Goal: Check status: Check status

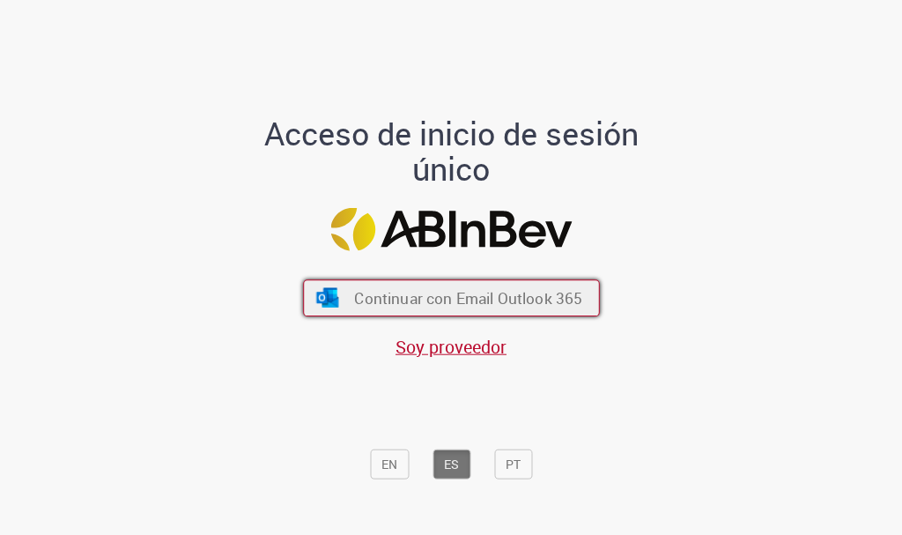
click at [452, 291] on span "Continuar con Email Outlook 365" at bounding box center [468, 297] width 228 height 20
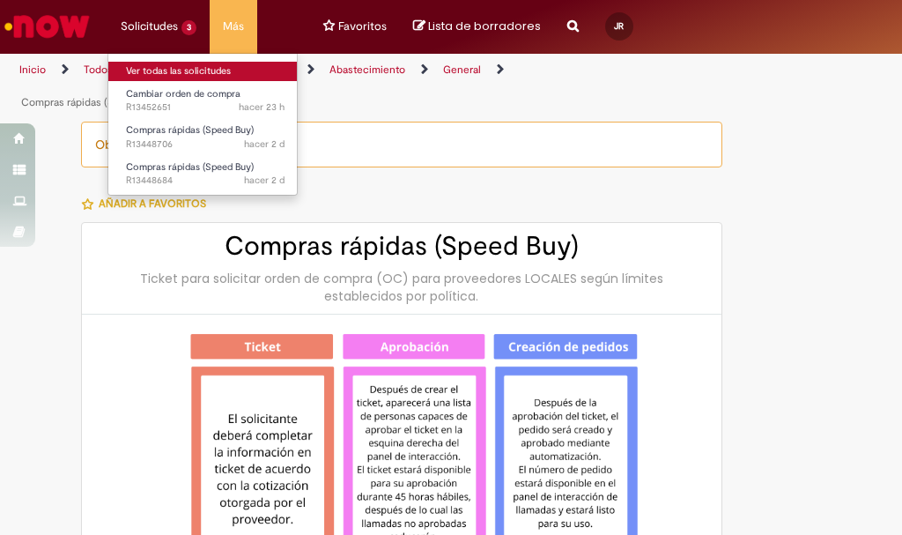
type input "********"
type input "**********"
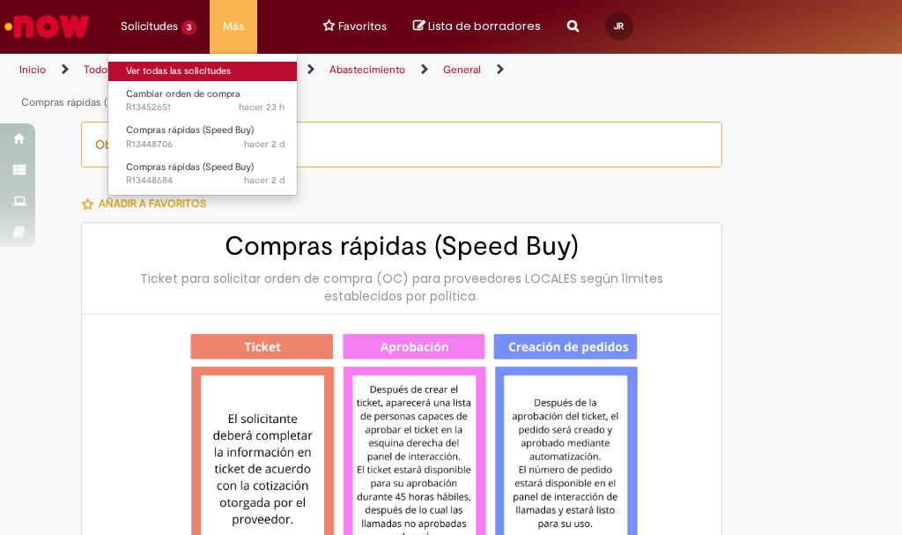
type input "**********"
click at [185, 67] on link "Ver todas las solicitudes" at bounding box center [205, 71] width 194 height 19
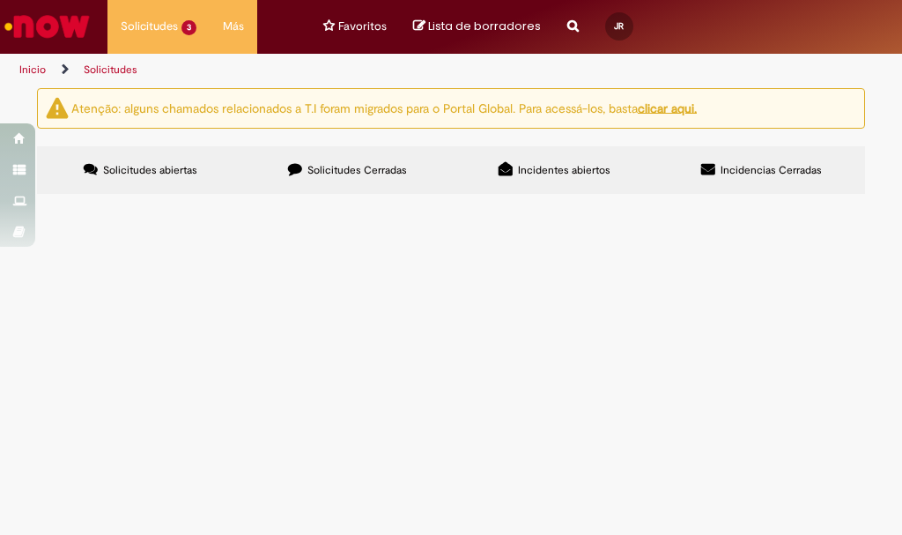
click at [383, 178] on label "Solicitudes Cerradas" at bounding box center [347, 170] width 207 height 48
click at [179, 151] on label "Solicitudes abiertas" at bounding box center [140, 170] width 207 height 48
click at [323, 169] on span "Solicitudes Cerradas" at bounding box center [357, 170] width 100 height 14
click at [155, 179] on label "Solicitudes abiertas" at bounding box center [140, 170] width 207 height 48
click at [320, 177] on label "Solicitudes Cerradas" at bounding box center [347, 170] width 207 height 48
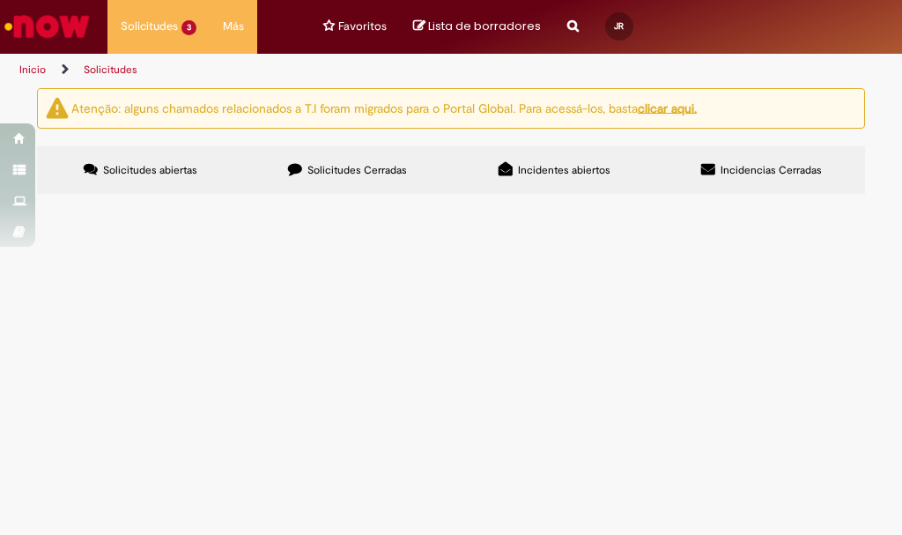
scroll to position [88, 0]
click at [0, 0] on span "insumos para sensory" at bounding box center [0, 0] width 0 height 0
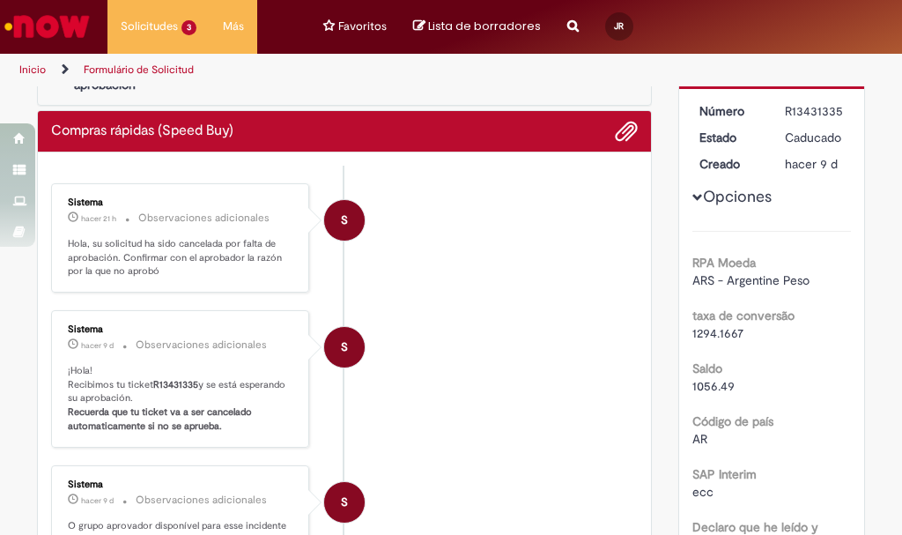
scroll to position [176, 0]
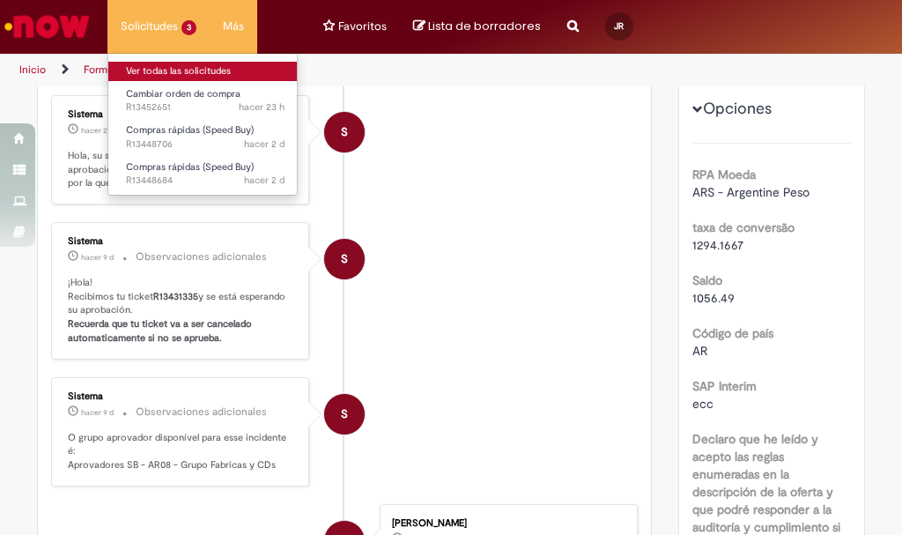
click at [177, 66] on link "Ver todas las solicitudes" at bounding box center [205, 71] width 194 height 19
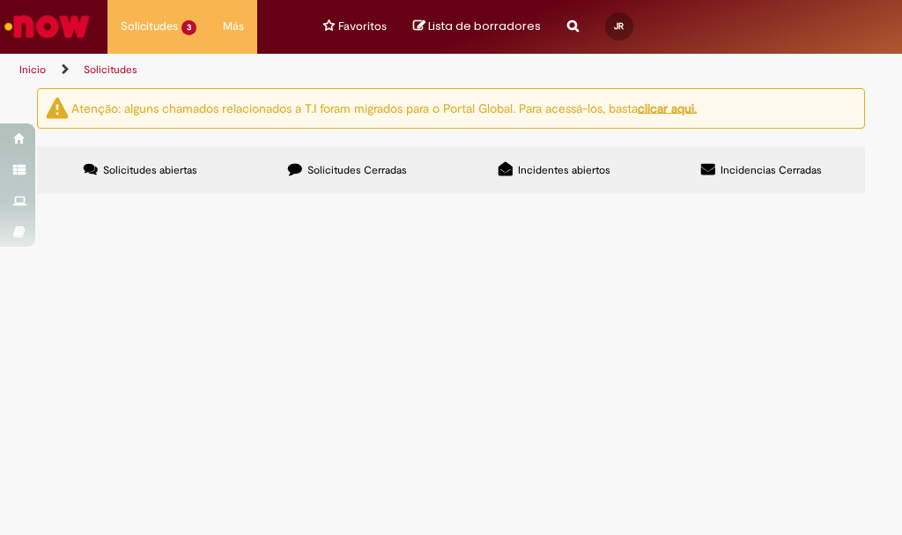
click at [370, 163] on span "Solicitudes Cerradas" at bounding box center [357, 170] width 100 height 14
click at [203, 167] on label "Solicitudes abiertas" at bounding box center [140, 170] width 207 height 48
click at [0, 0] on span "por favor cambiar tambien numero de proveedor a omnilab ( 338594) , cambiar pre…" at bounding box center [0, 0] width 0 height 0
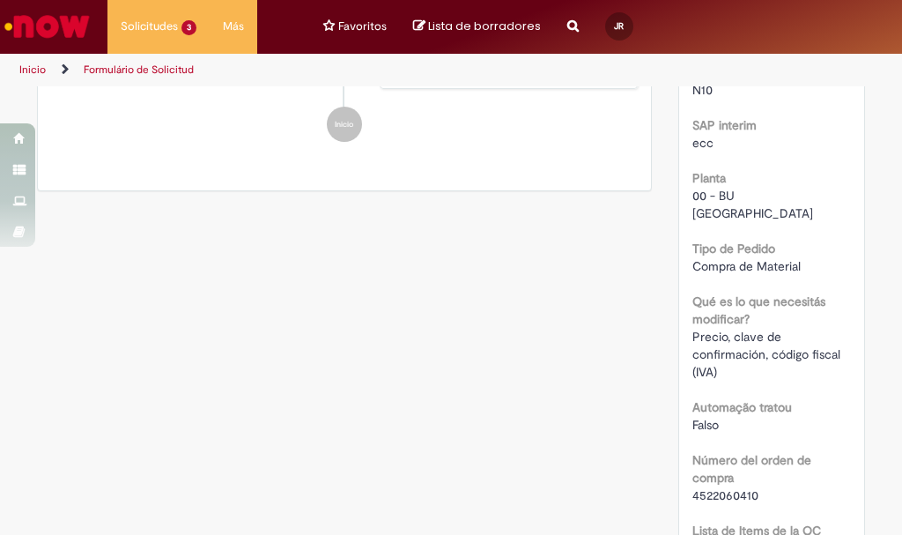
scroll to position [176, 0]
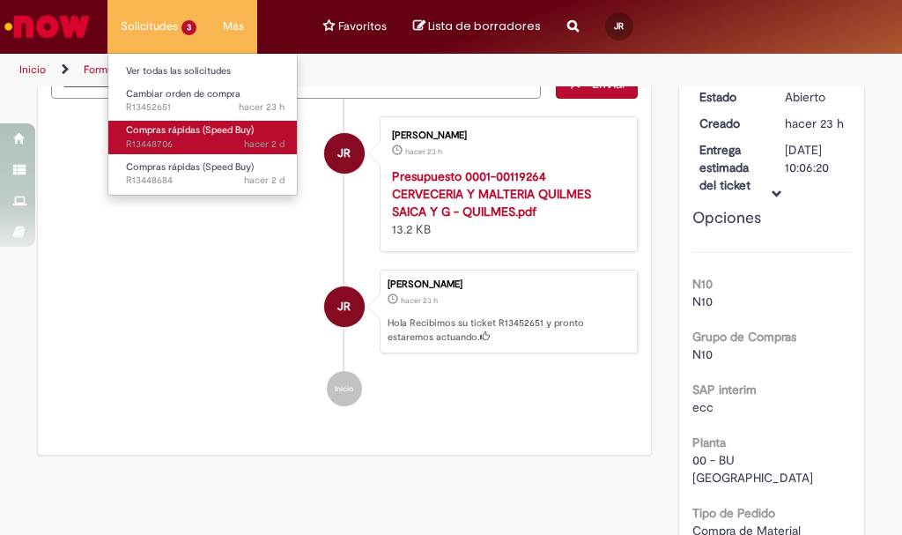
click at [204, 141] on span "hacer 2 d hacer 2 días R13448706" at bounding box center [205, 144] width 159 height 14
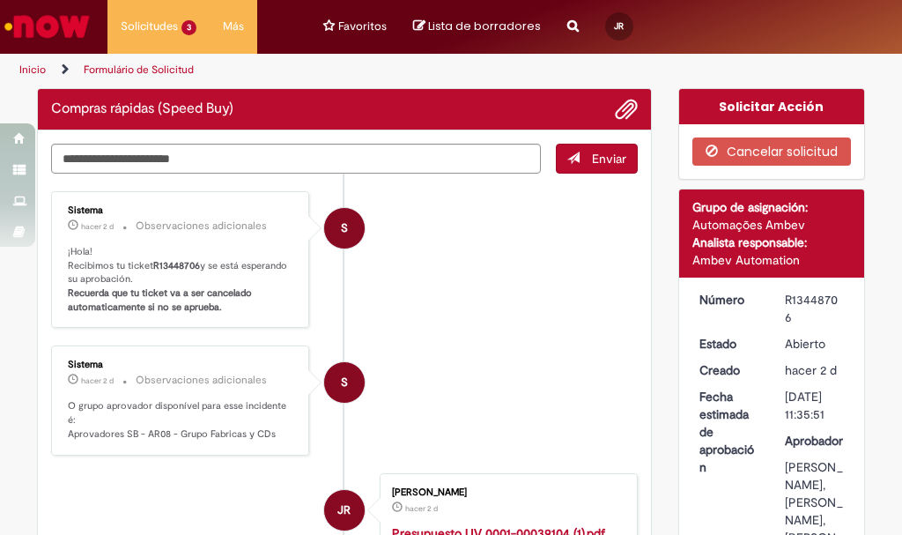
click at [166, 282] on p "¡Hola! Recibimos tu ticket R13448706 y se está esperando su aprobación. Recuerd…" at bounding box center [181, 280] width 227 height 70
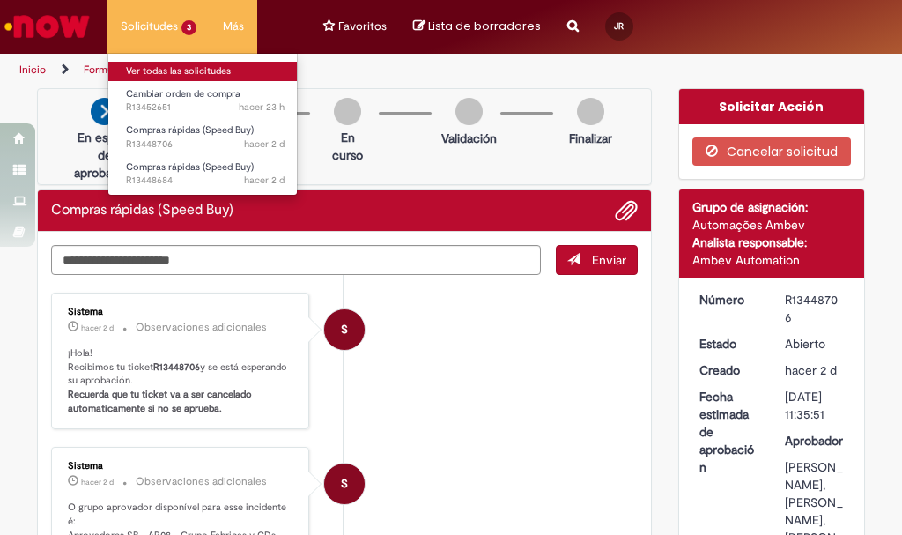
click at [196, 66] on link "Ver todas las solicitudes" at bounding box center [205, 71] width 194 height 19
